Goal: Transaction & Acquisition: Purchase product/service

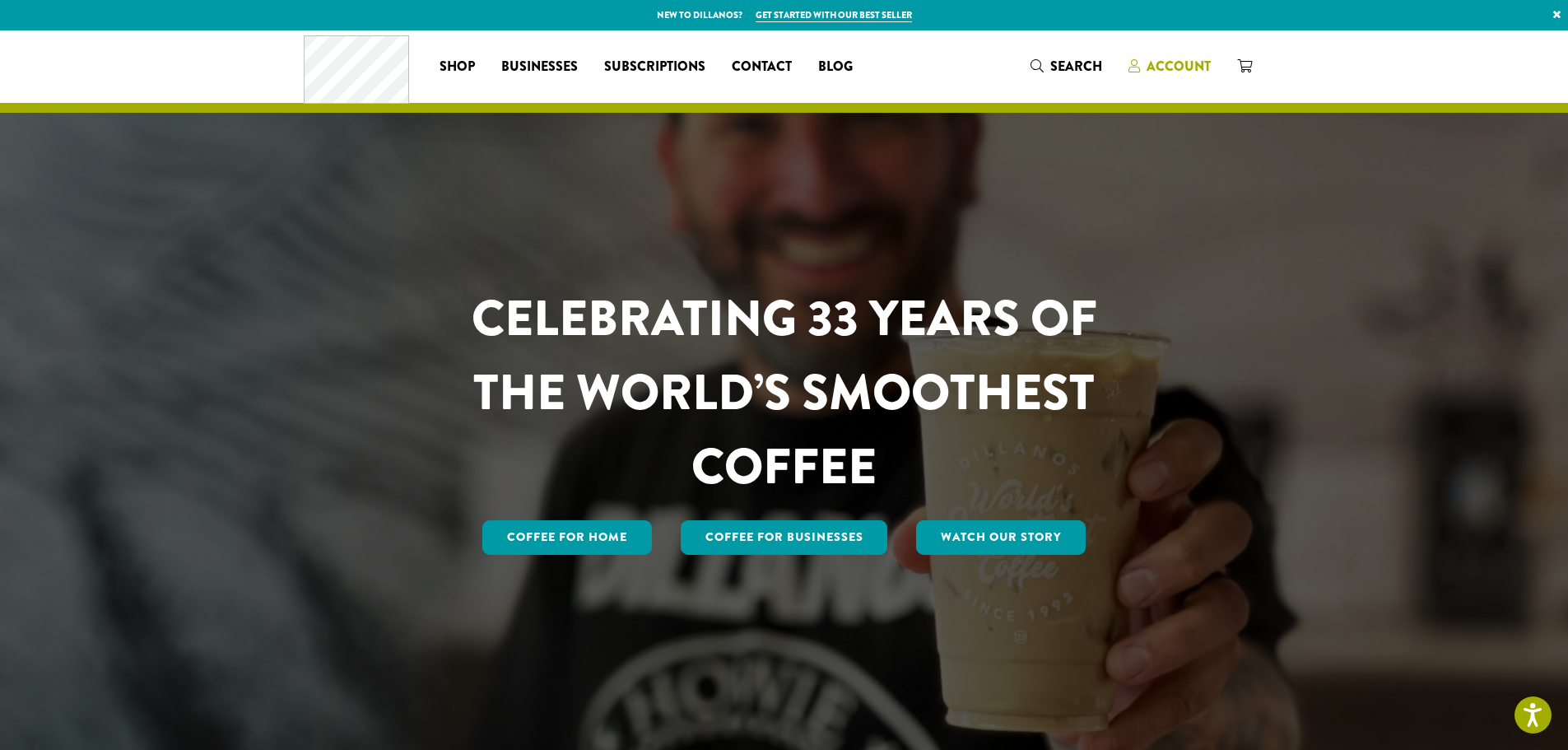
click at [1182, 67] on span "Account" at bounding box center [1179, 66] width 64 height 19
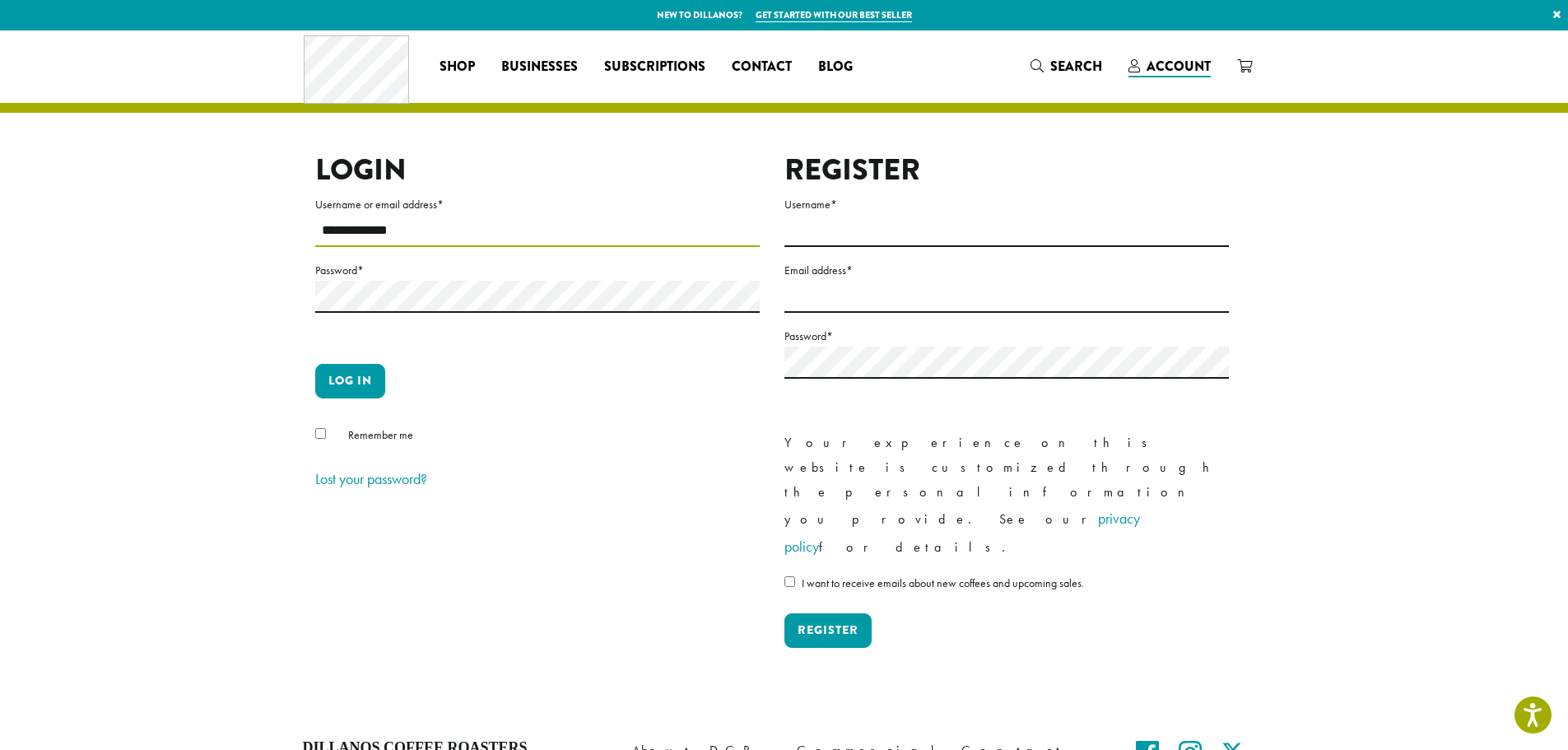
click at [422, 242] on input "**********" at bounding box center [537, 231] width 445 height 32
type input "**********"
click at [327, 380] on button "Log in" at bounding box center [350, 381] width 70 height 35
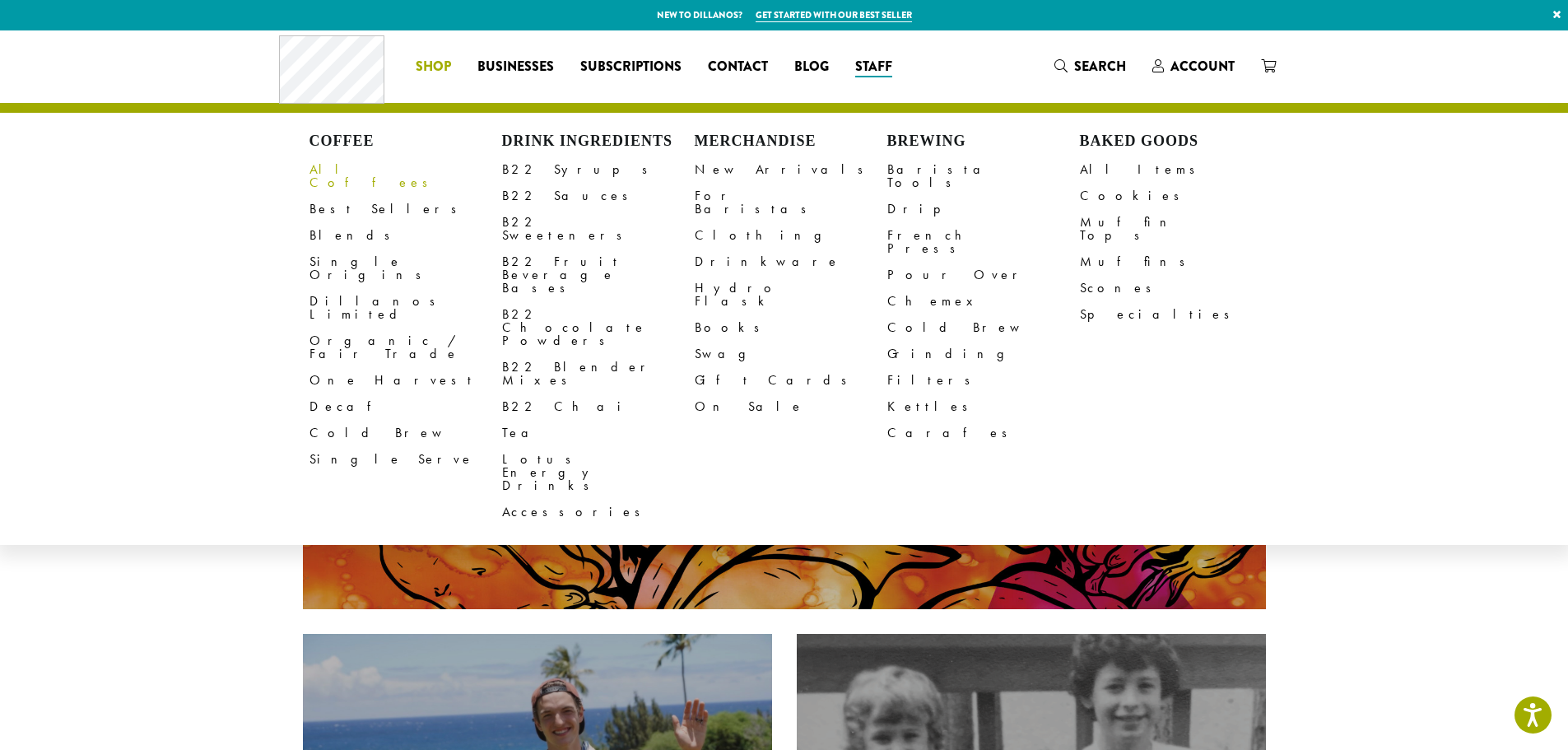
click at [334, 172] on link "All Coffees" at bounding box center [406, 176] width 193 height 40
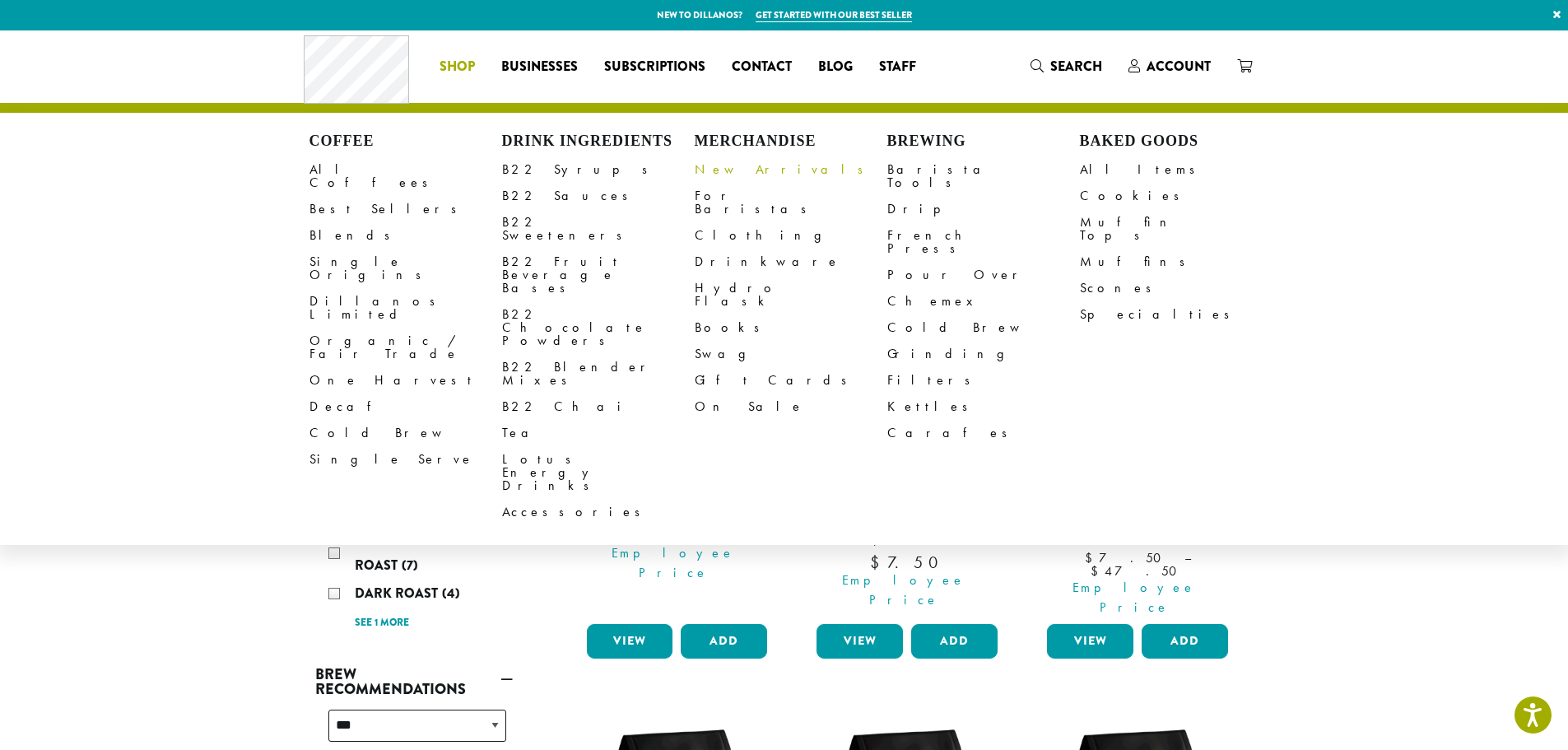
click at [715, 168] on link "New Arrivals" at bounding box center [791, 169] width 193 height 27
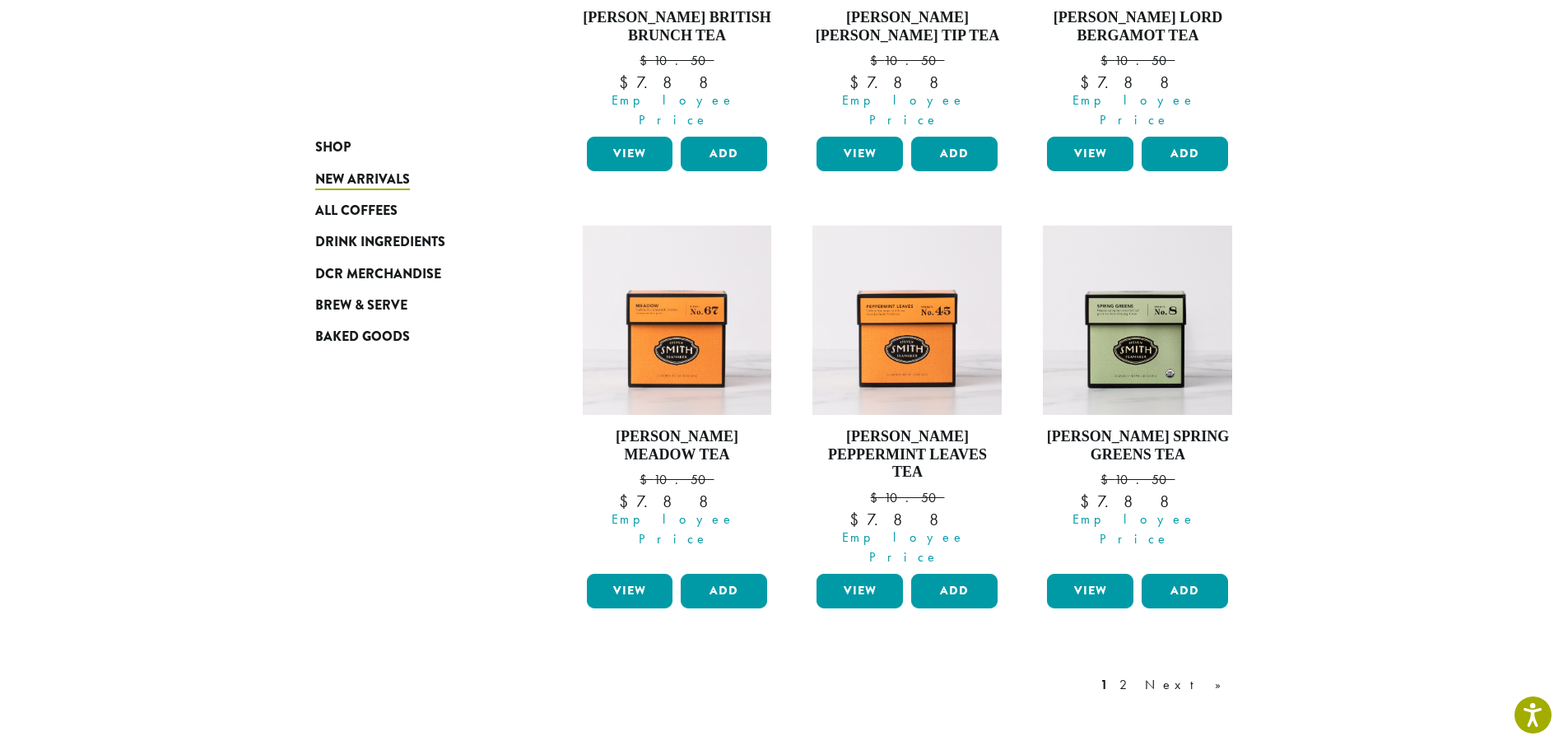
scroll to position [1481, 0]
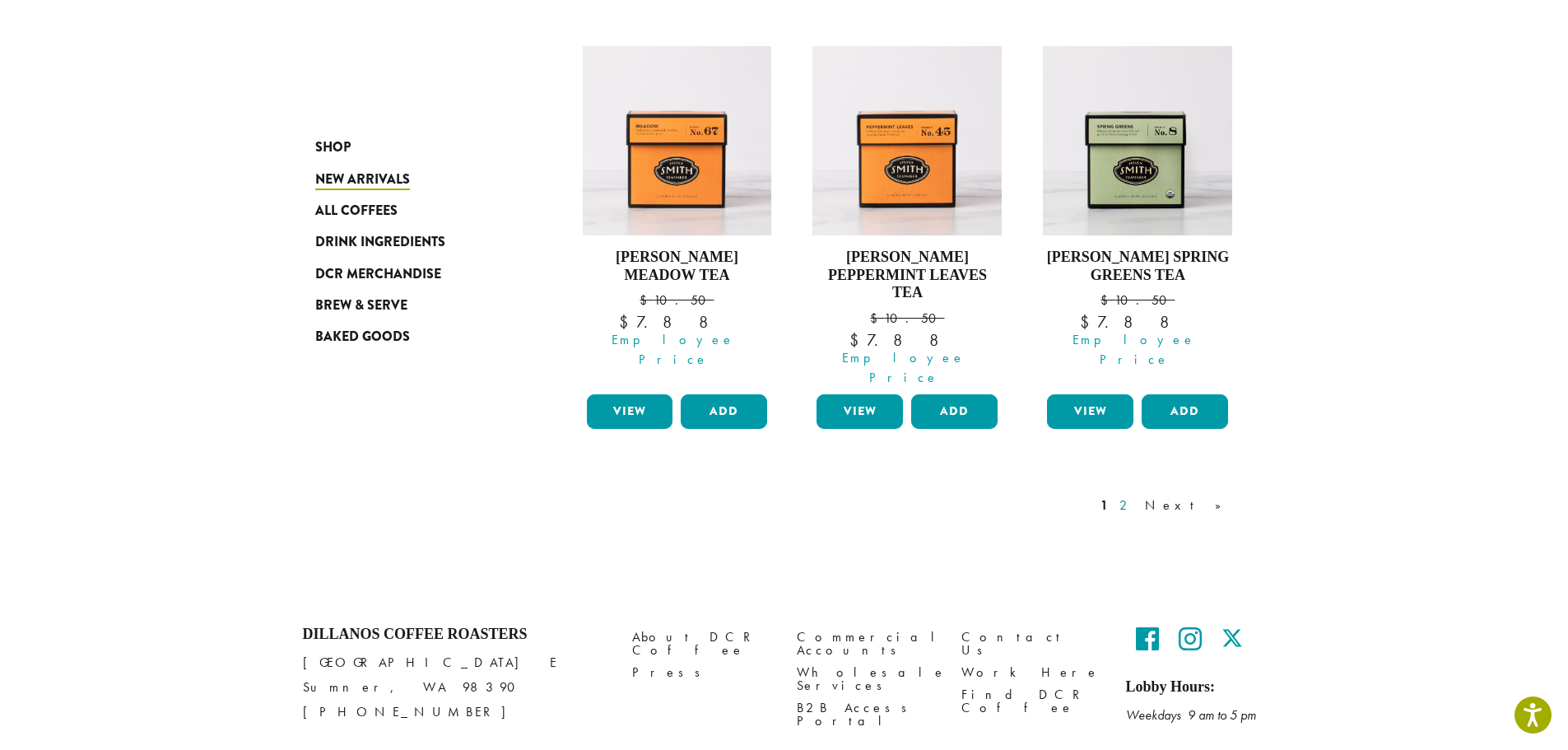
click at [1136, 495] on link "2" at bounding box center [1126, 506] width 20 height 20
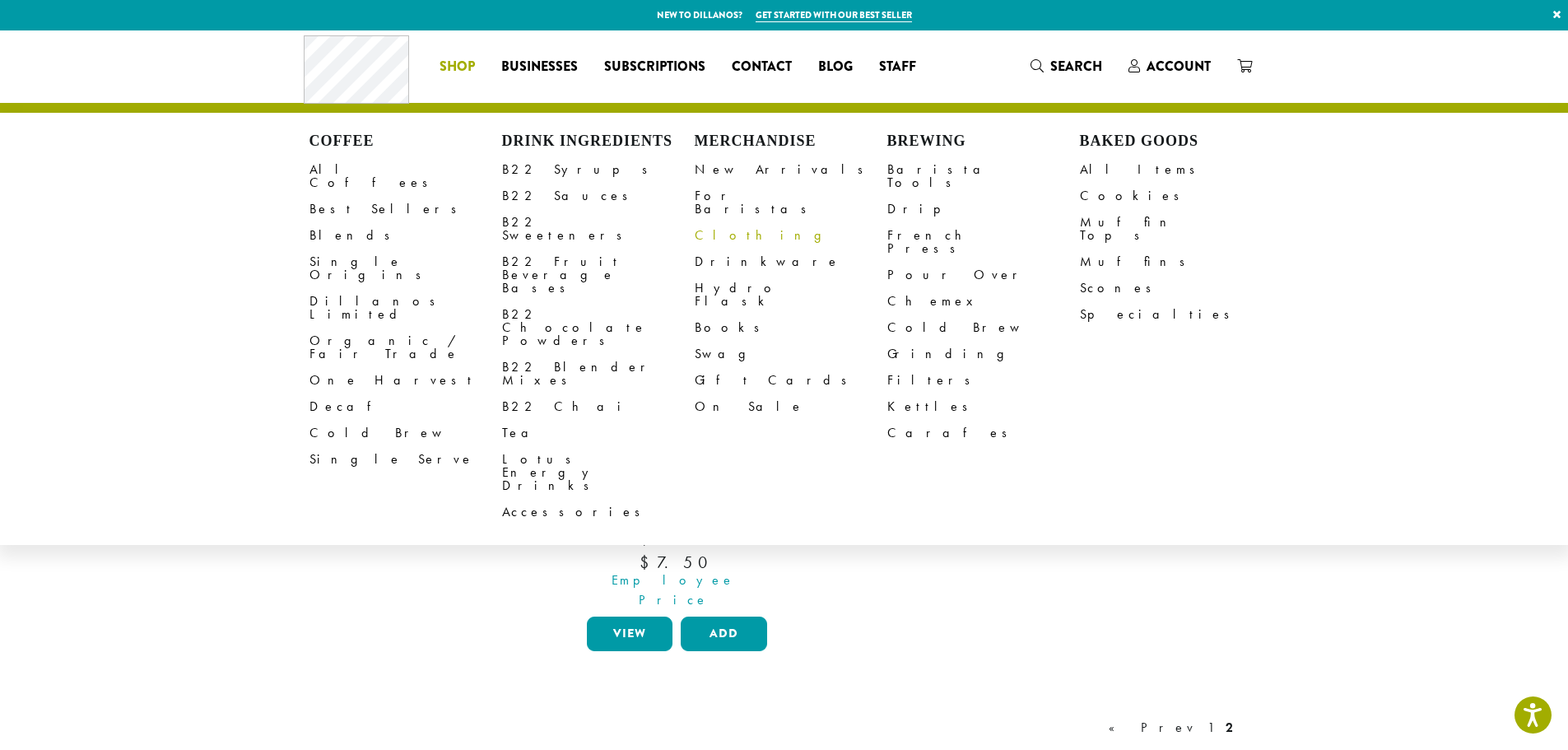
click at [735, 233] on link "Clothing" at bounding box center [791, 235] width 193 height 27
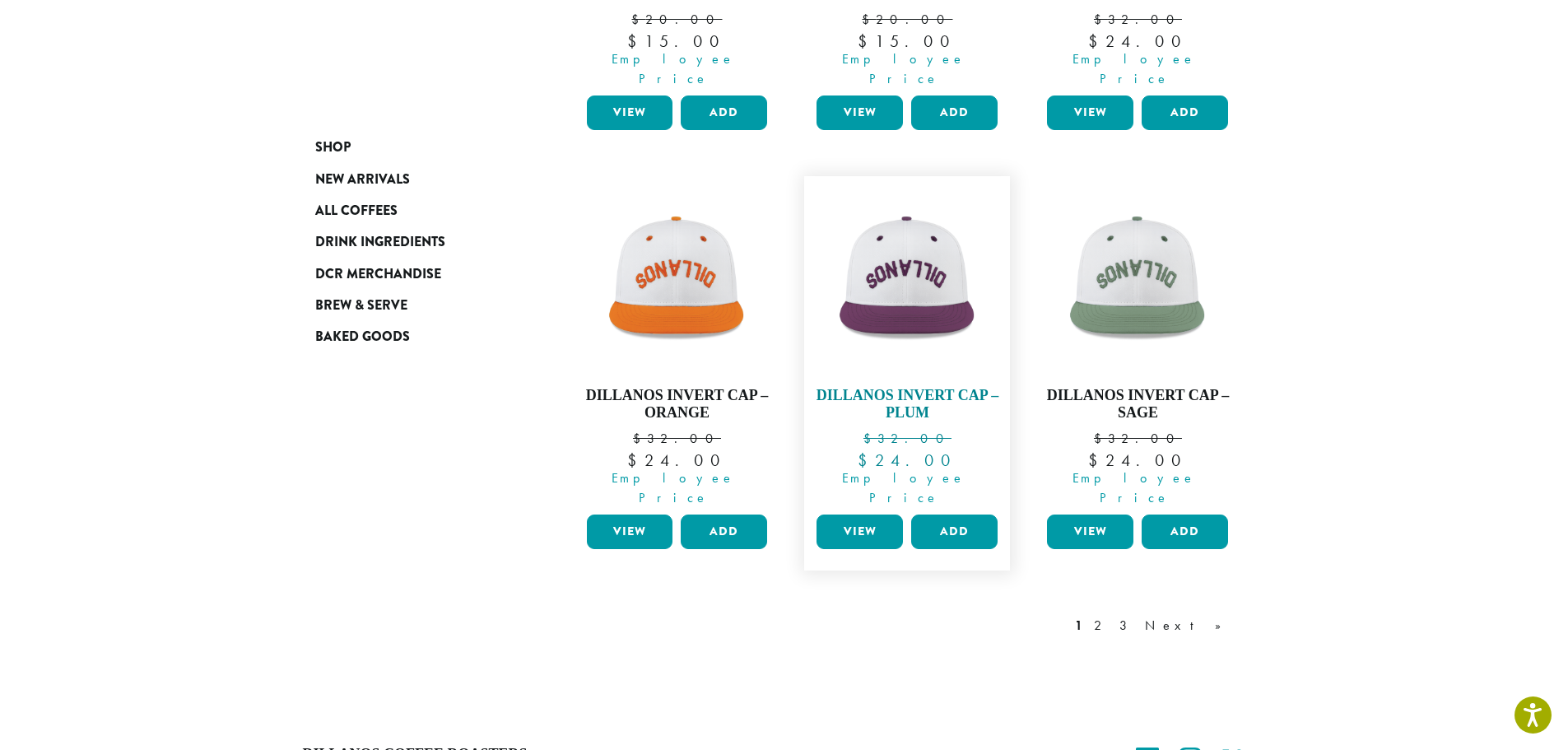
scroll to position [1462, 0]
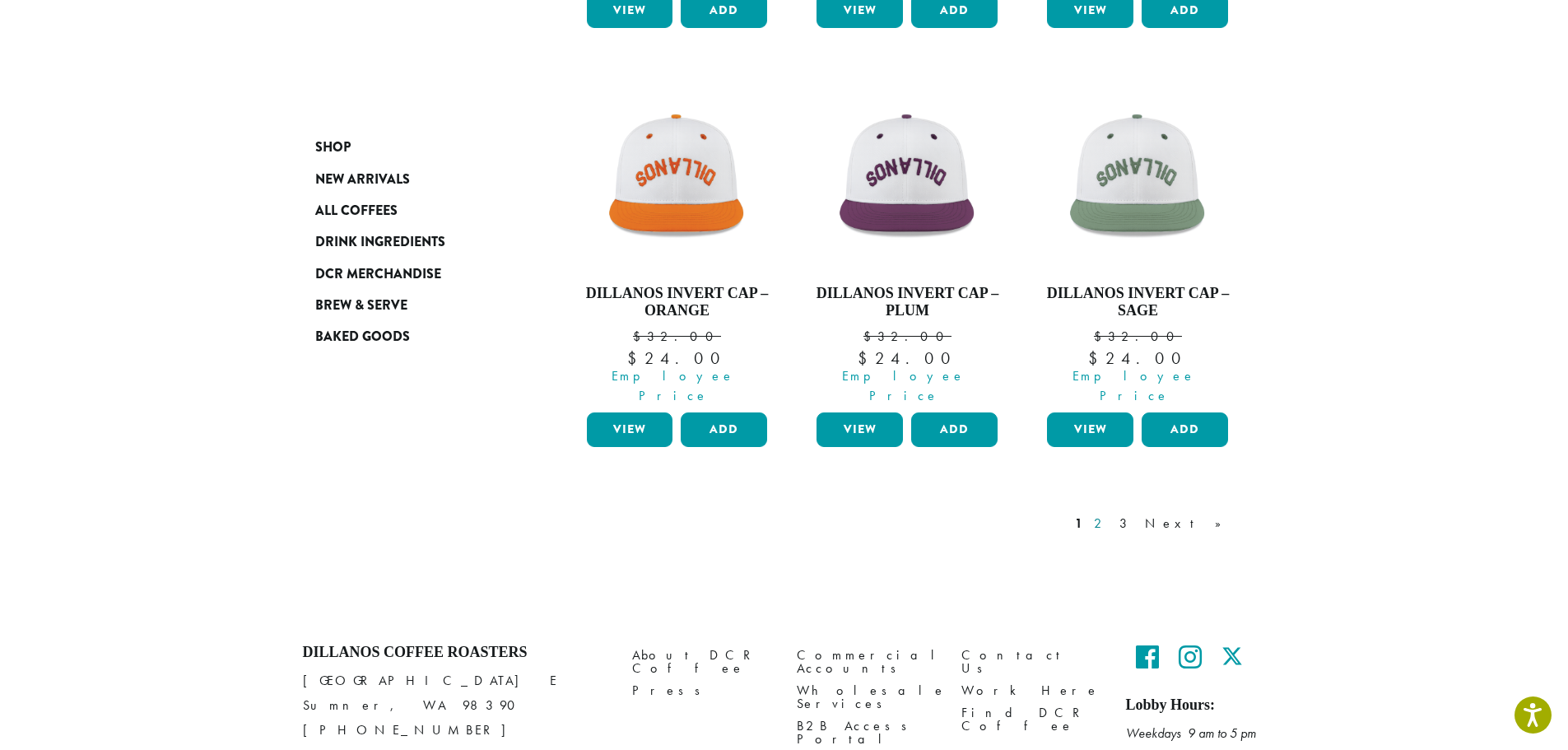
click at [1111, 514] on link "2" at bounding box center [1100, 524] width 20 height 20
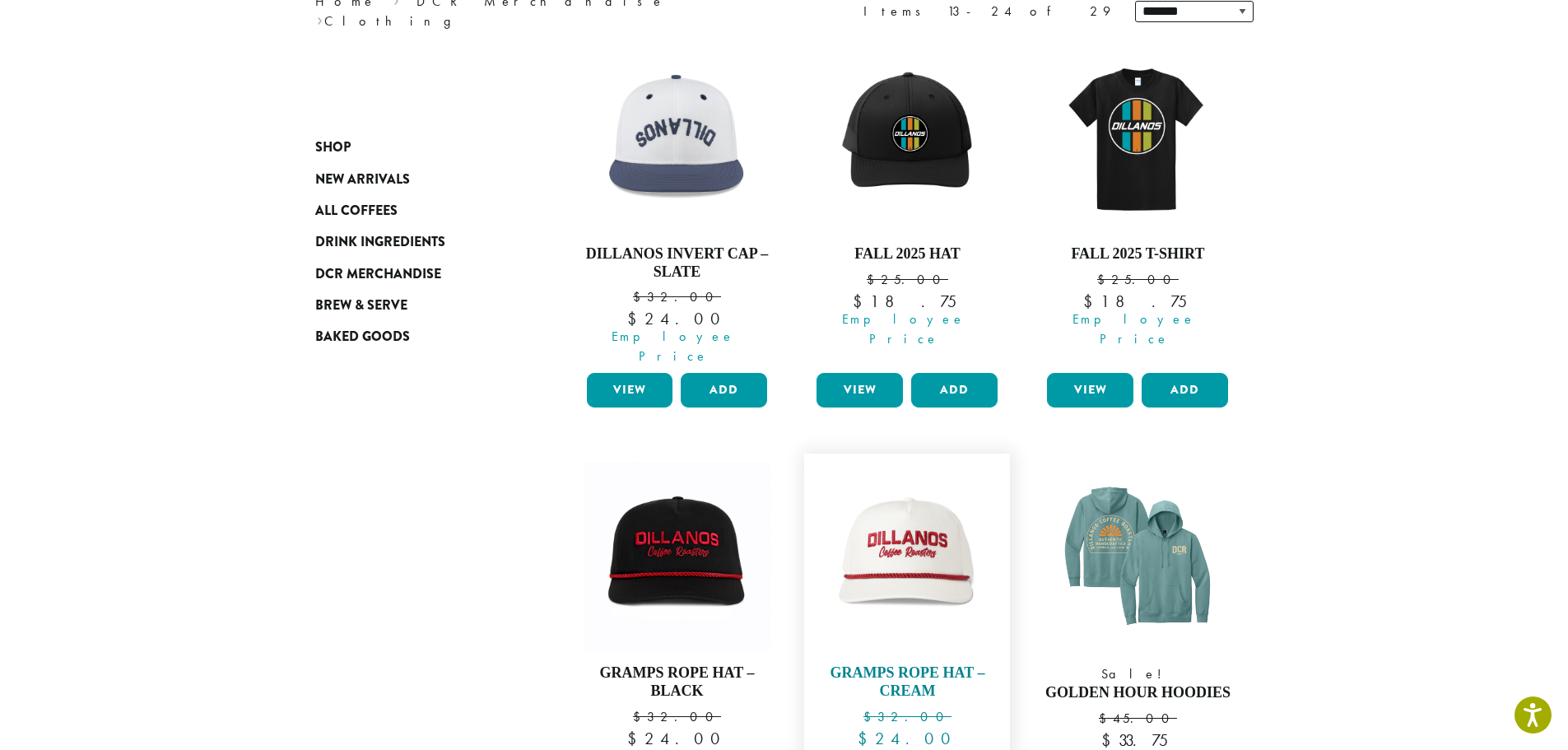
scroll to position [266, 0]
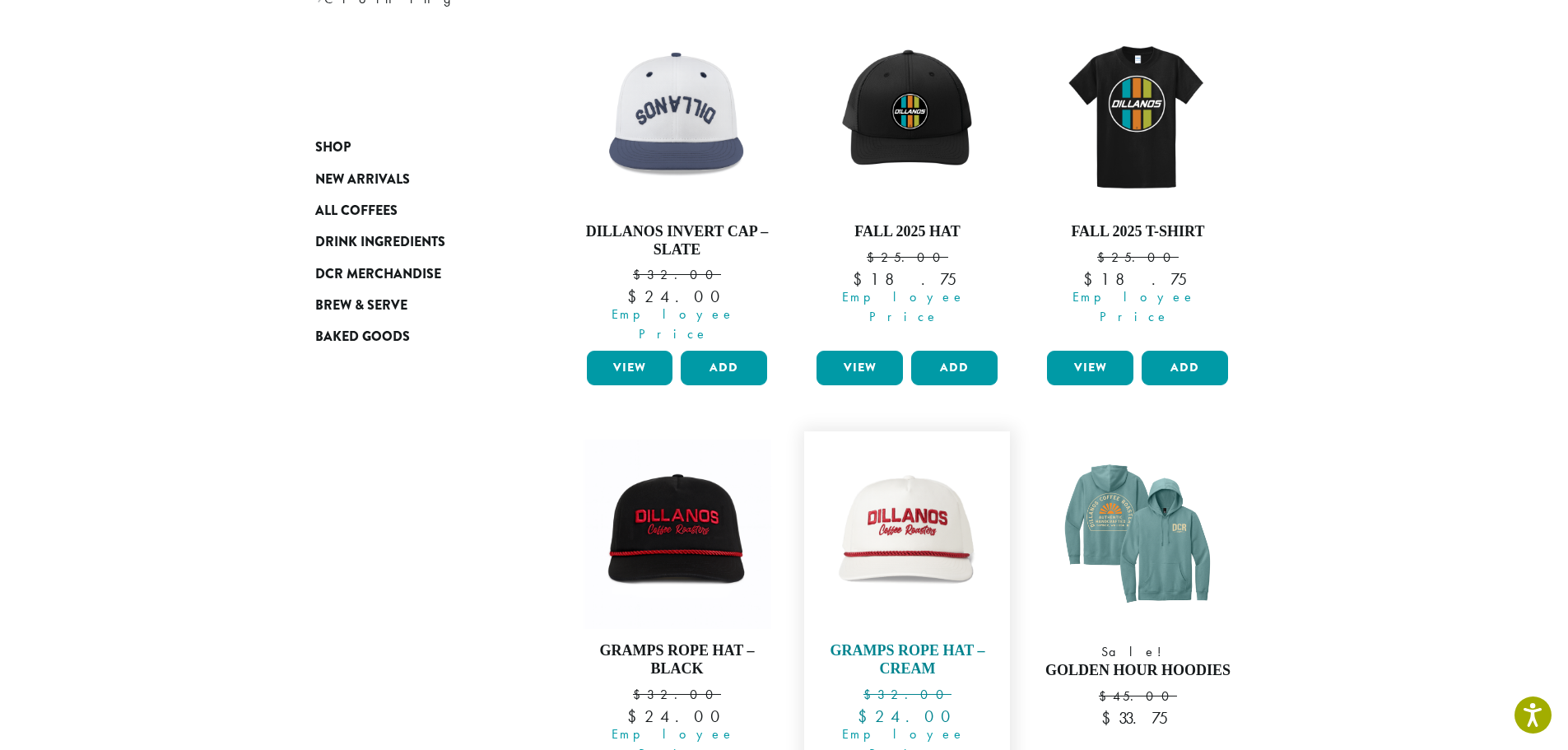
click at [909, 559] on img at bounding box center [907, 535] width 189 height 189
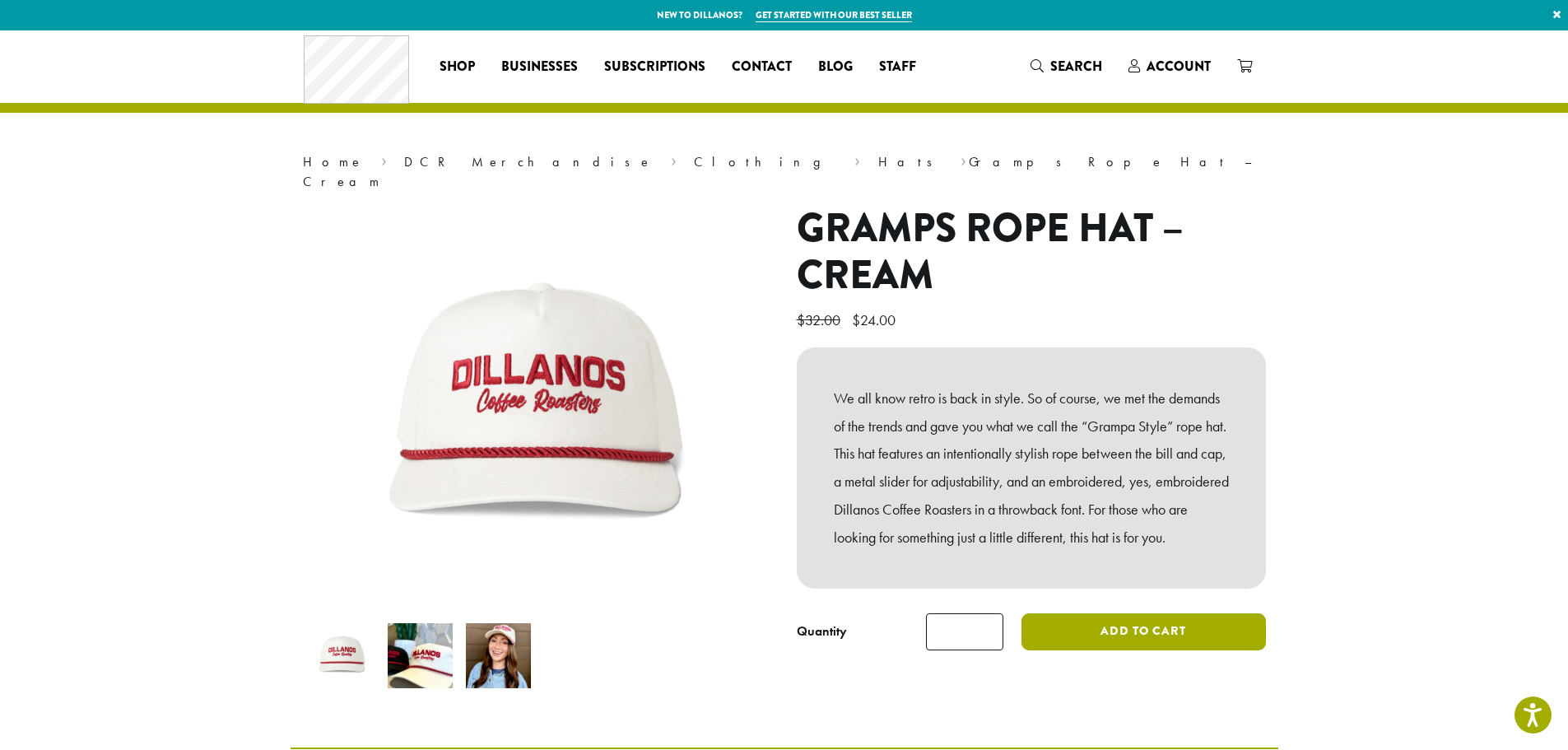
click at [1156, 614] on button "Add to cart" at bounding box center [1143, 632] width 243 height 37
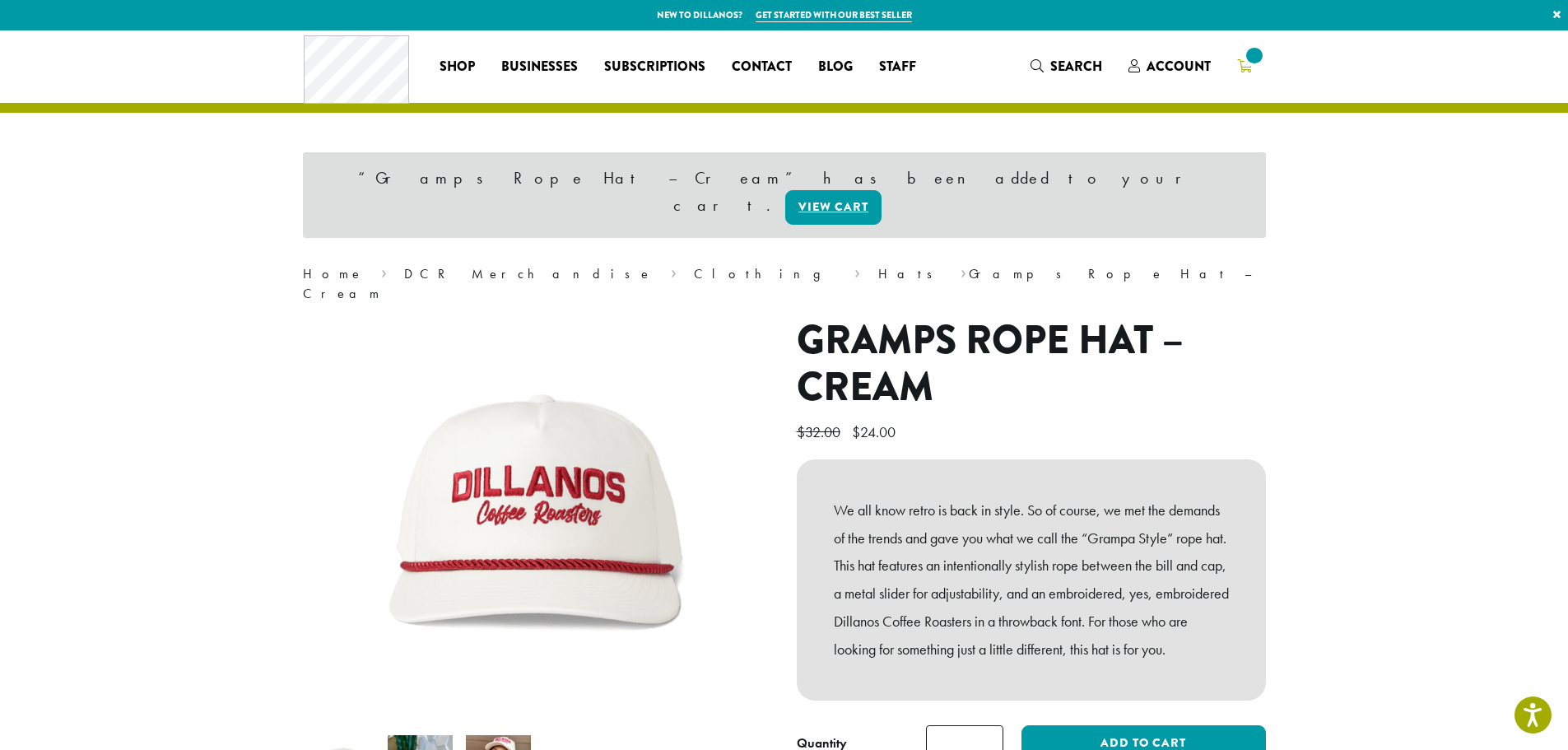
click at [1242, 61] on icon at bounding box center [1245, 66] width 15 height 13
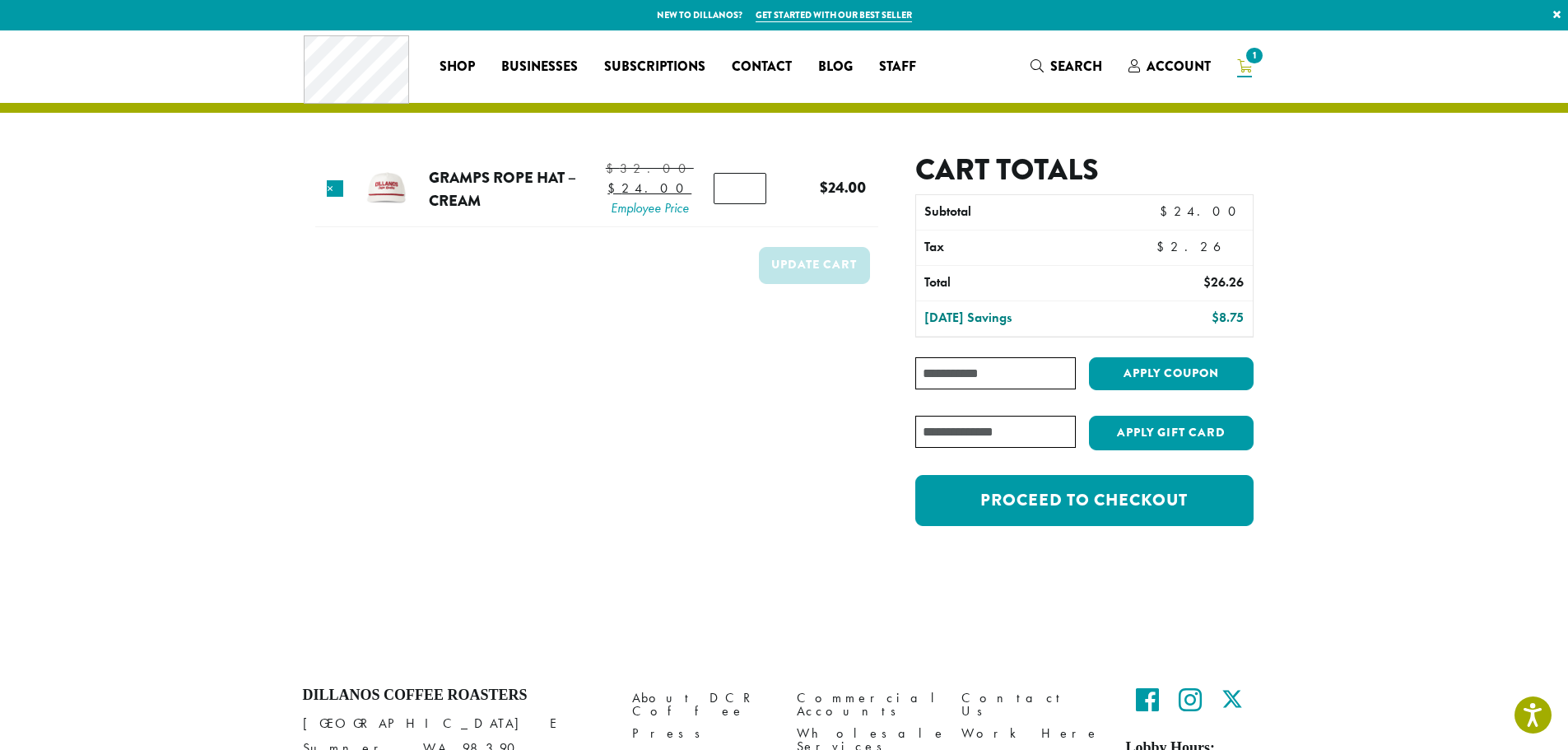
click at [987, 368] on input "Coupon:" at bounding box center [995, 373] width 160 height 32
type input "**********"
click at [1167, 359] on button "Apply coupon" at bounding box center [1171, 374] width 164 height 34
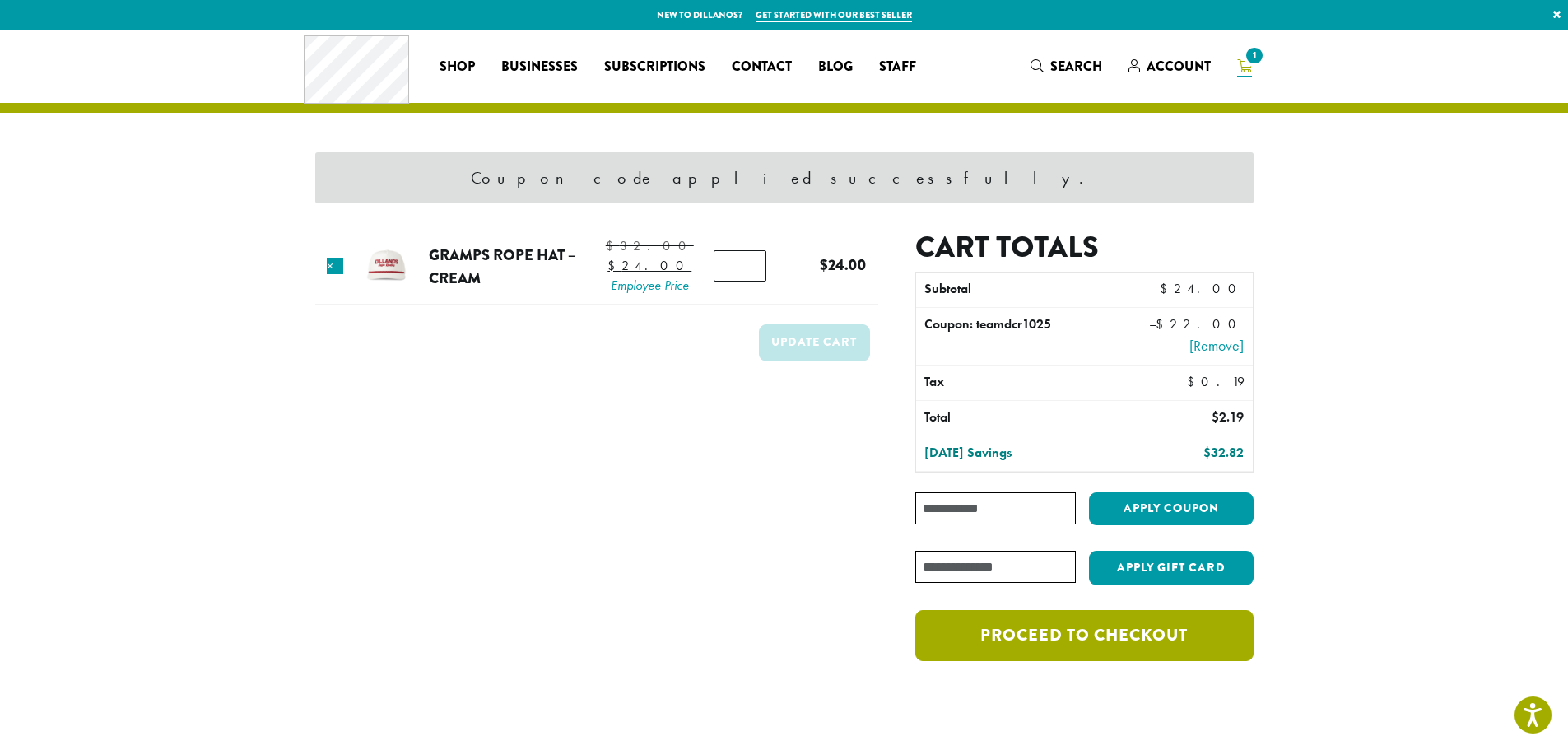
click at [1087, 643] on link "Proceed to checkout" at bounding box center [1083, 636] width 337 height 51
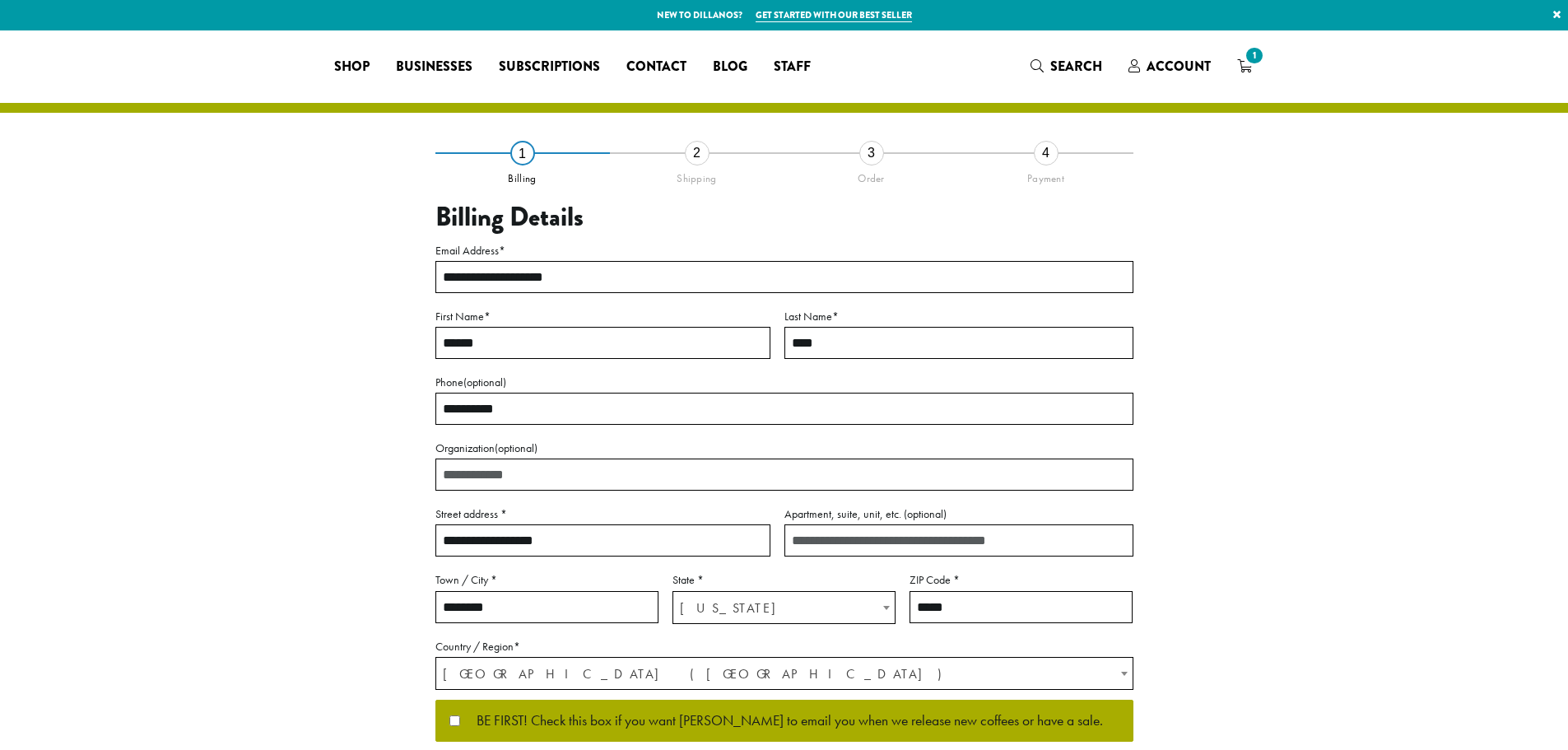
select select "**"
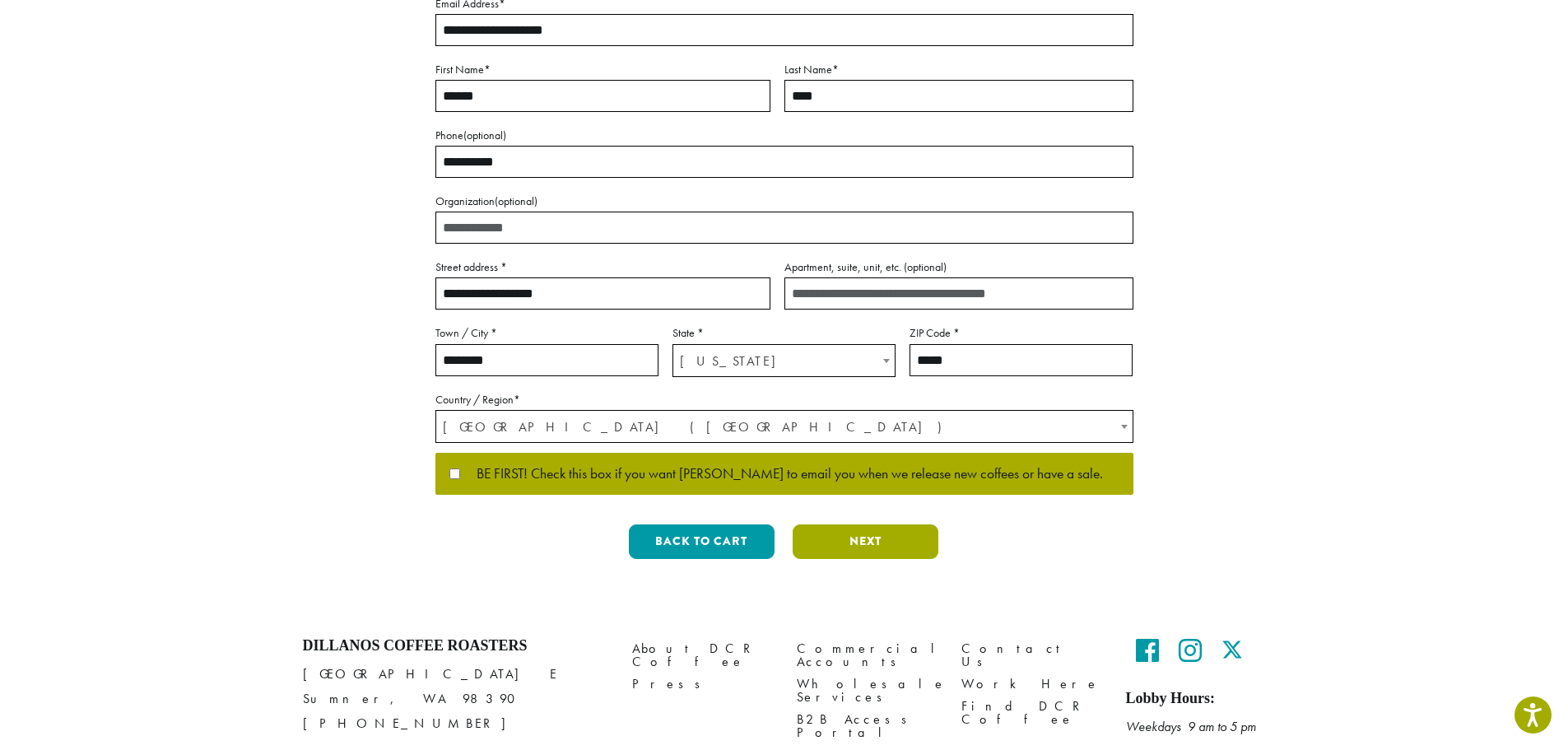
click at [871, 540] on button "Next" at bounding box center [865, 542] width 146 height 35
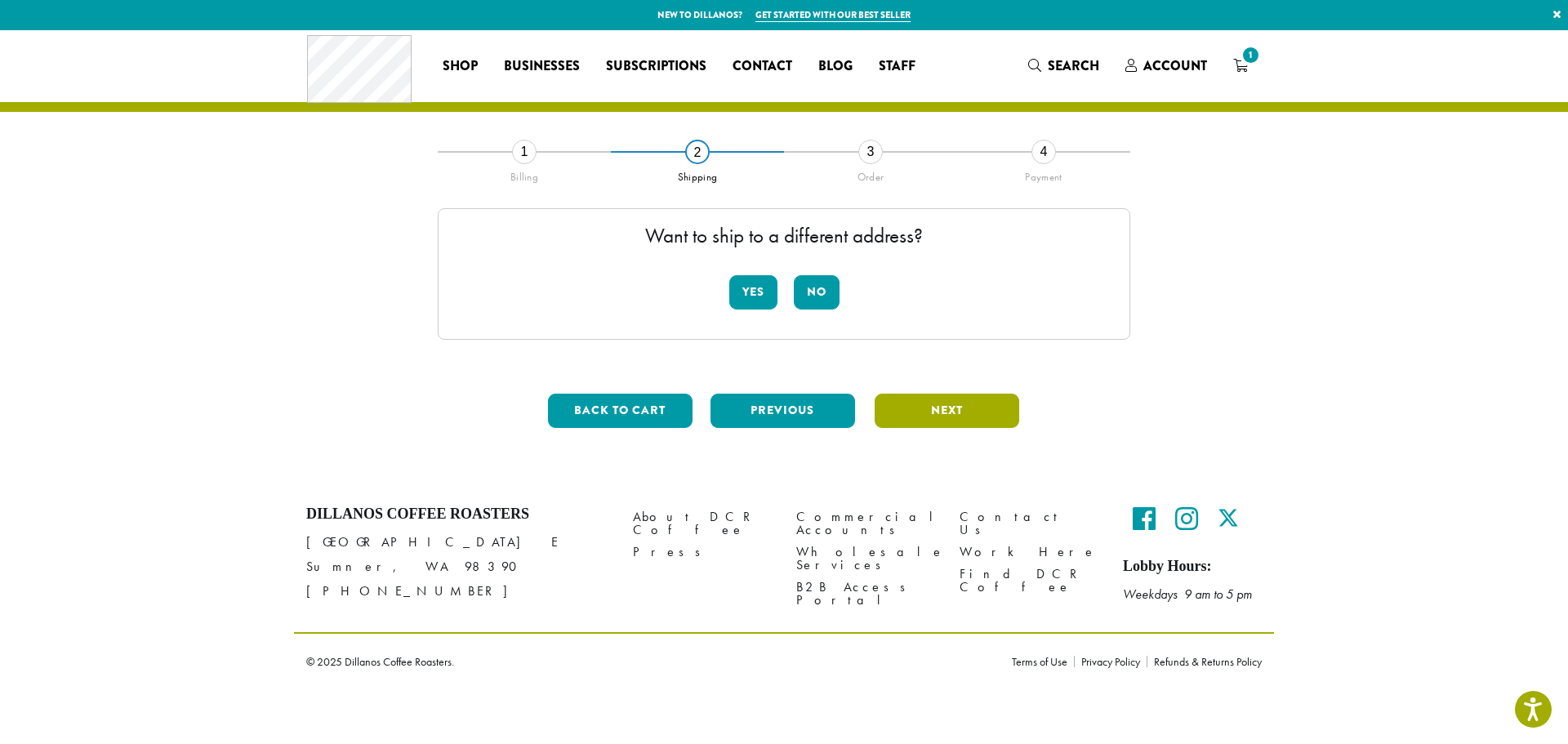
click at [929, 408] on button "Next" at bounding box center [947, 411] width 145 height 35
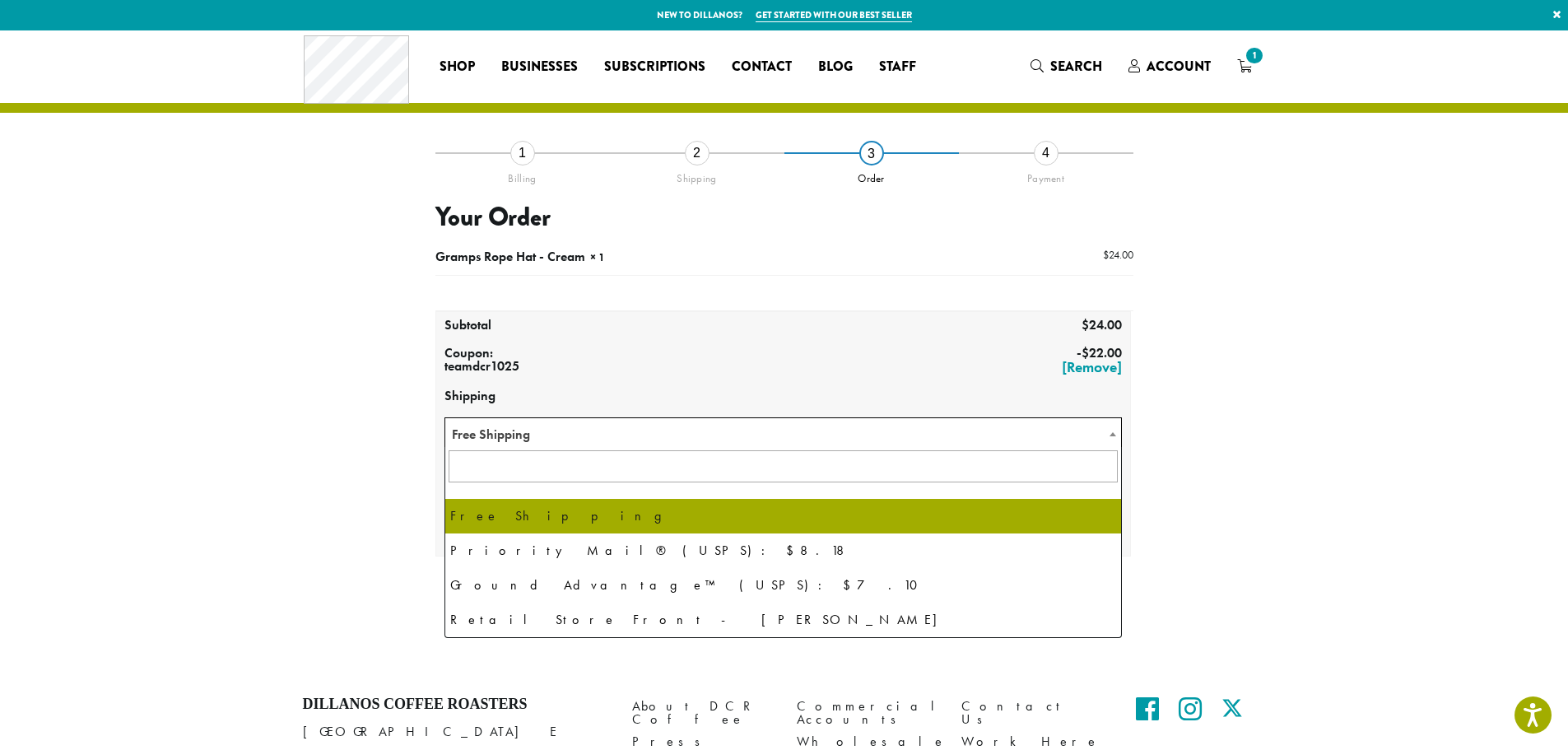
click at [557, 438] on span "Free Shipping" at bounding box center [784, 434] width 677 height 32
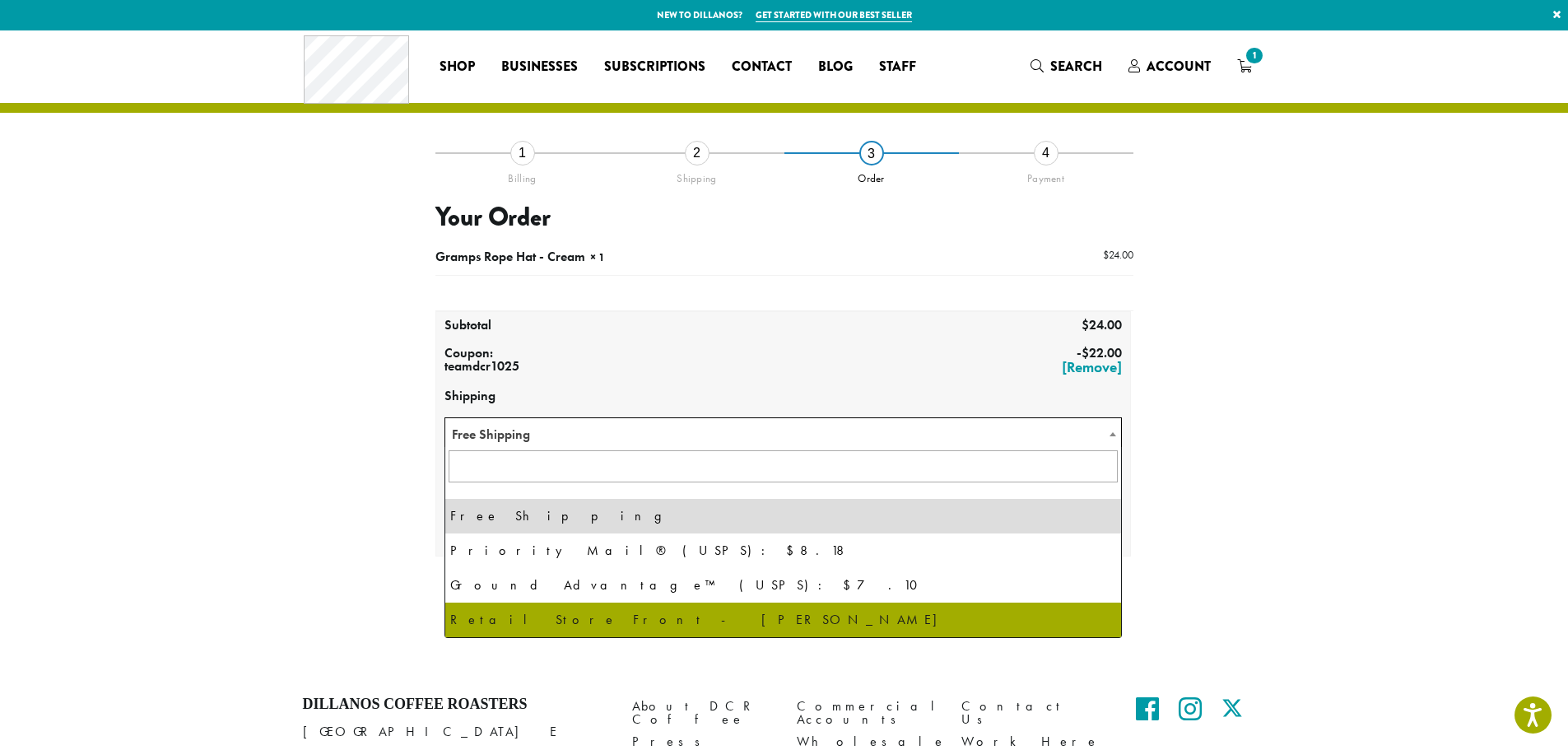
select select "**********"
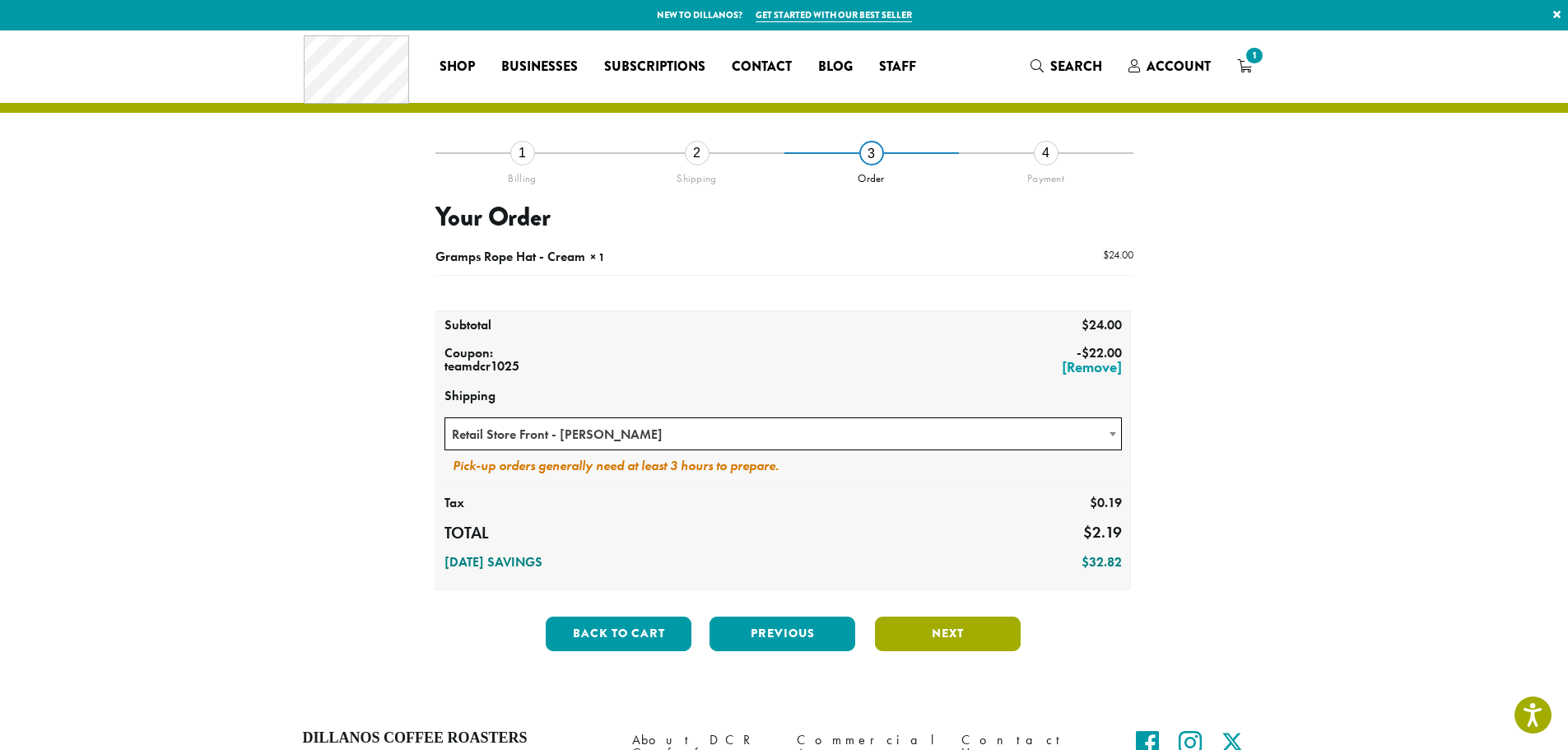
click at [932, 635] on button "Next" at bounding box center [948, 634] width 146 height 35
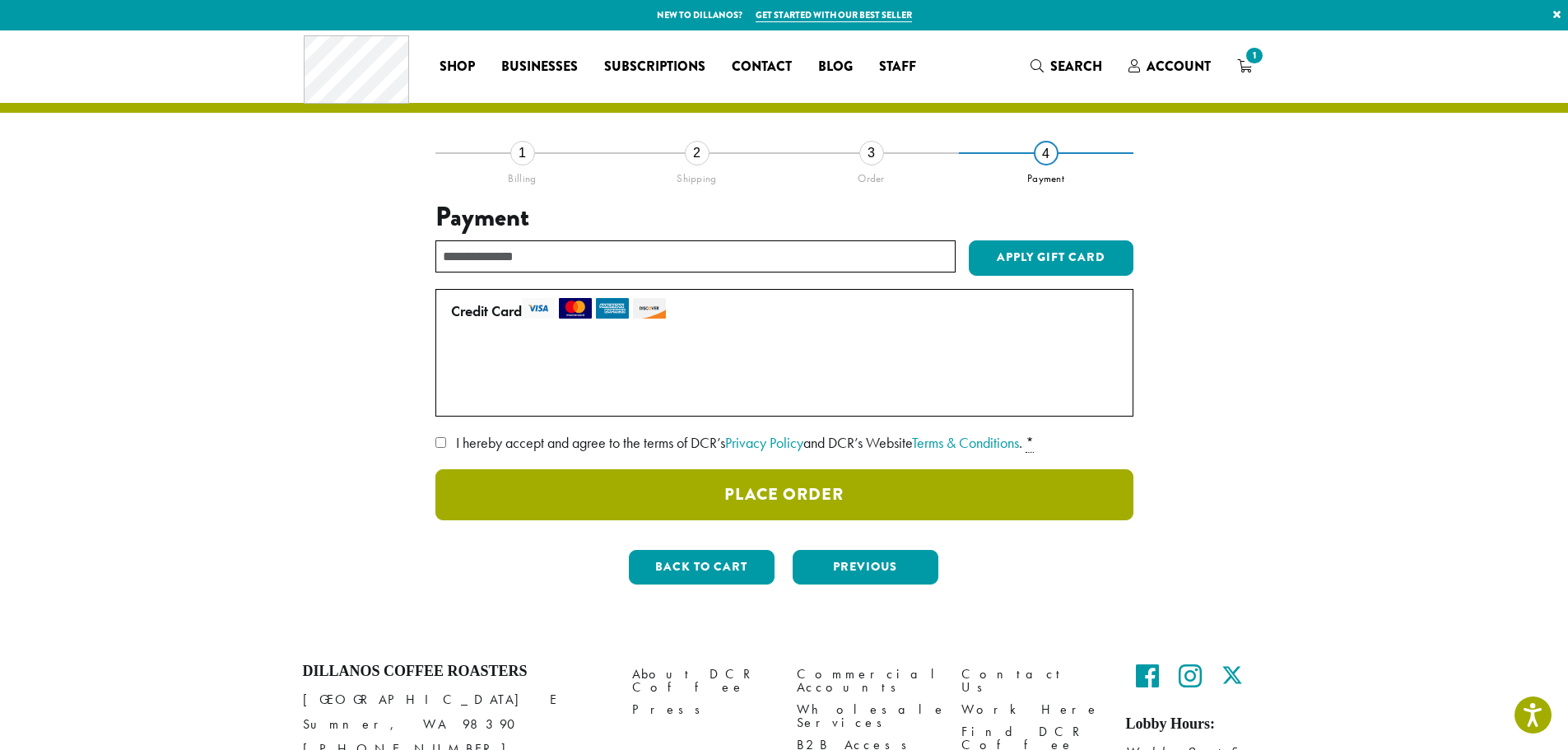
click at [711, 504] on button "Place Order" at bounding box center [784, 495] width 698 height 51
